Goal: Task Accomplishment & Management: Manage account settings

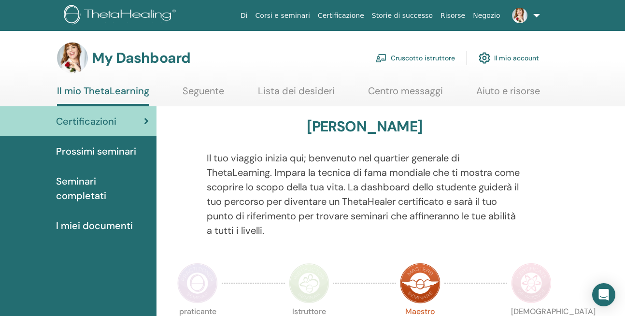
click at [436, 55] on link "Cruscotto istruttore" at bounding box center [415, 57] width 80 height 21
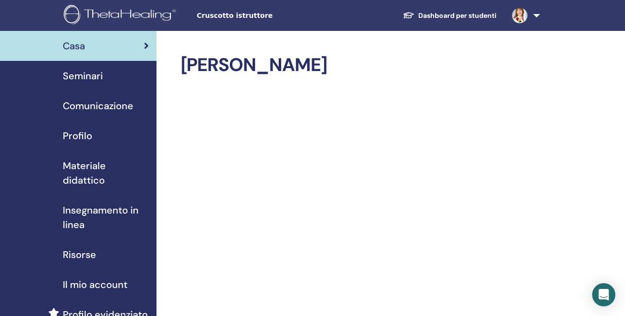
click at [81, 81] on span "Seminari" at bounding box center [83, 76] width 40 height 14
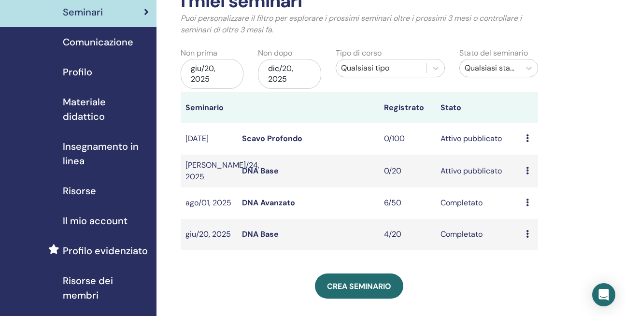
scroll to position [67, 0]
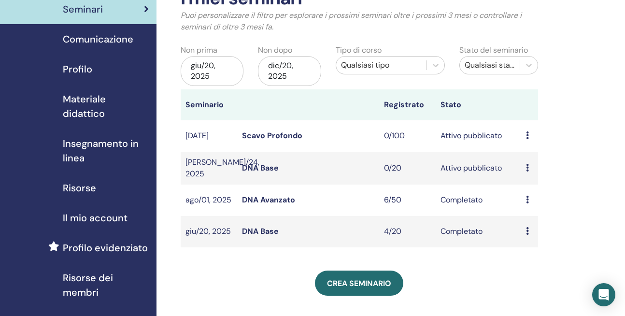
click at [527, 167] on icon at bounding box center [527, 168] width 3 height 8
click at [526, 217] on p "Annulla" at bounding box center [534, 219] width 43 height 12
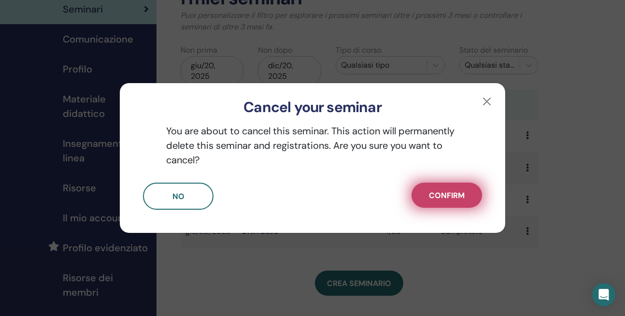
click at [459, 196] on span "Confirm" at bounding box center [447, 195] width 36 height 10
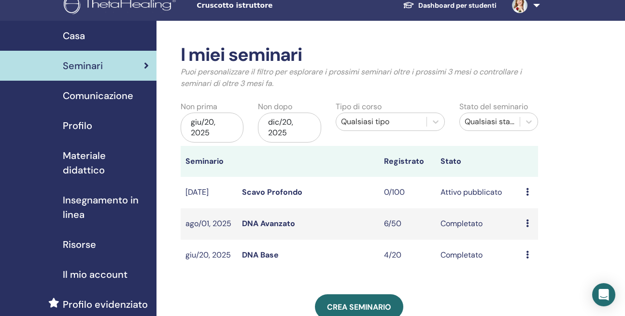
scroll to position [0, 0]
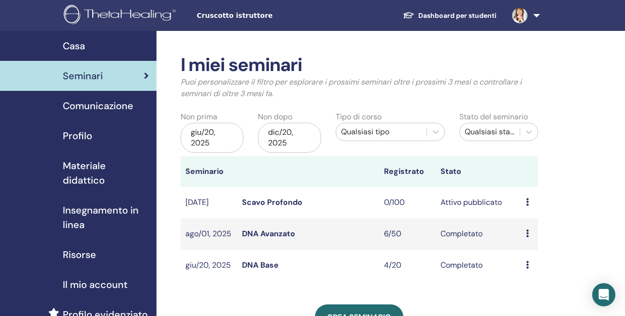
click at [228, 13] on span "Cruscotto istruttore" at bounding box center [269, 16] width 145 height 10
click at [521, 18] on img at bounding box center [519, 15] width 15 height 15
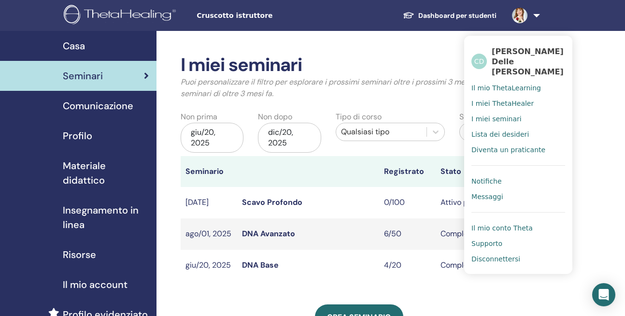
click at [93, 139] on div "Profilo" at bounding box center [78, 136] width 141 height 14
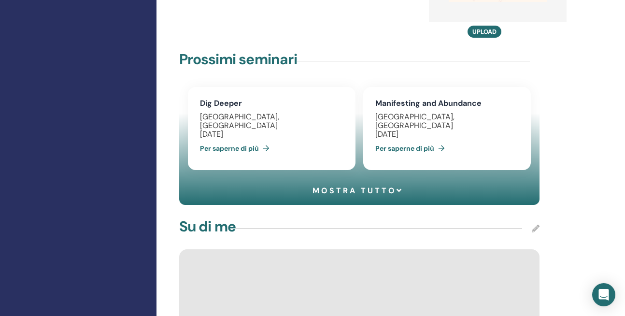
scroll to position [711, 0]
